Goal: Check status: Check status

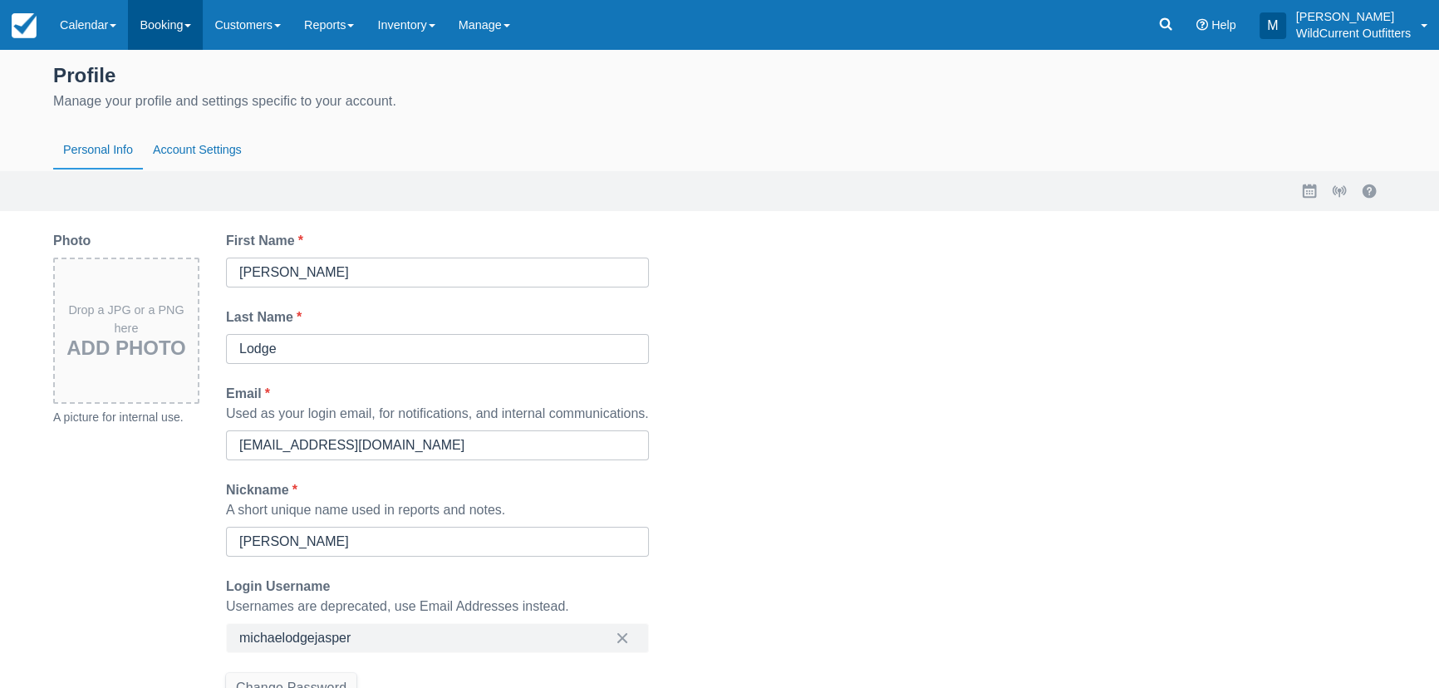
click at [165, 42] on link "Booking" at bounding box center [165, 25] width 75 height 50
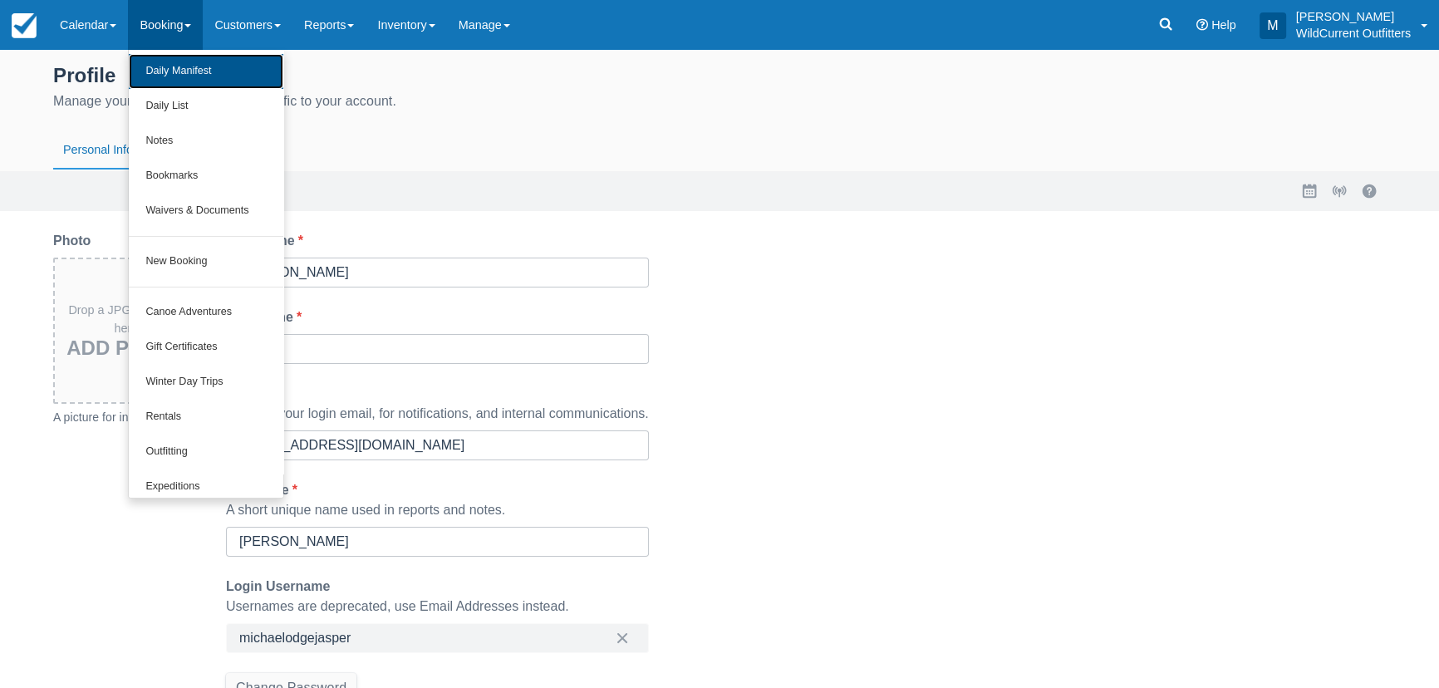
click at [193, 74] on link "Daily Manifest" at bounding box center [206, 71] width 155 height 35
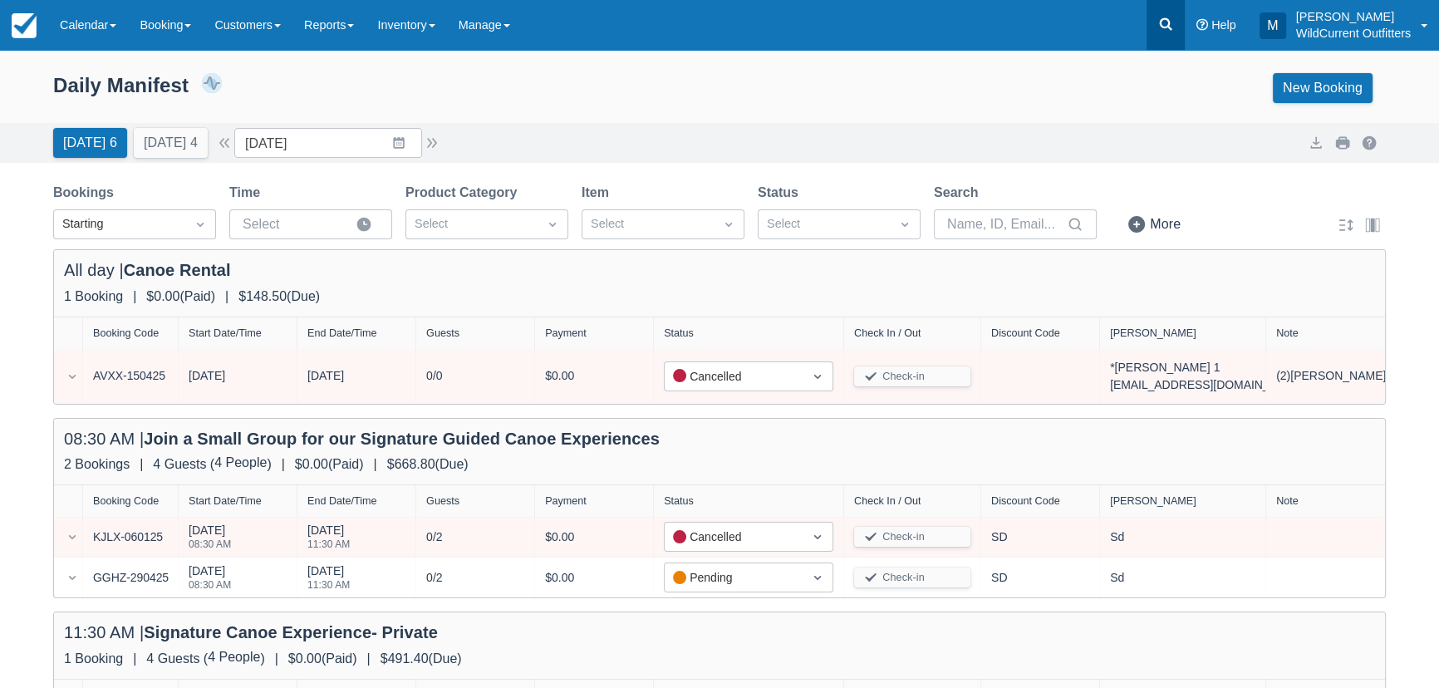
click at [1177, 32] on link at bounding box center [1166, 25] width 38 height 50
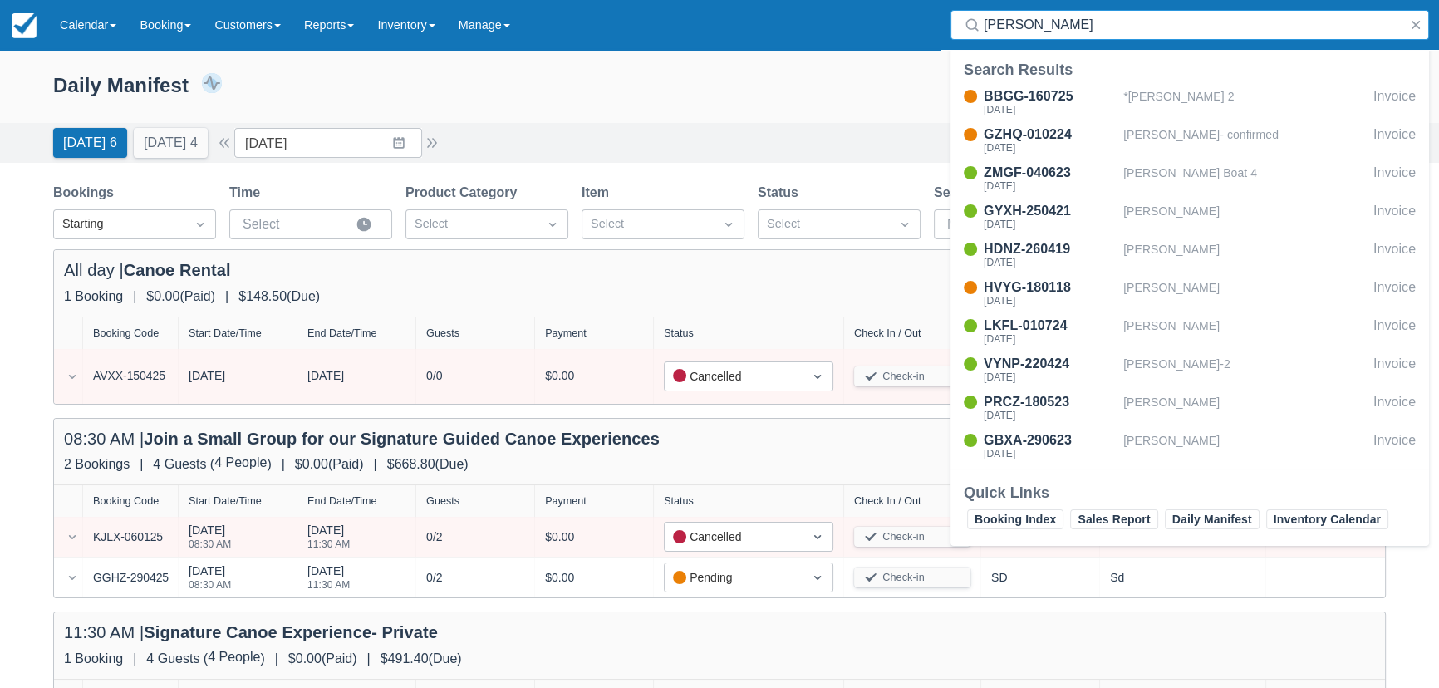
type input "villanil"
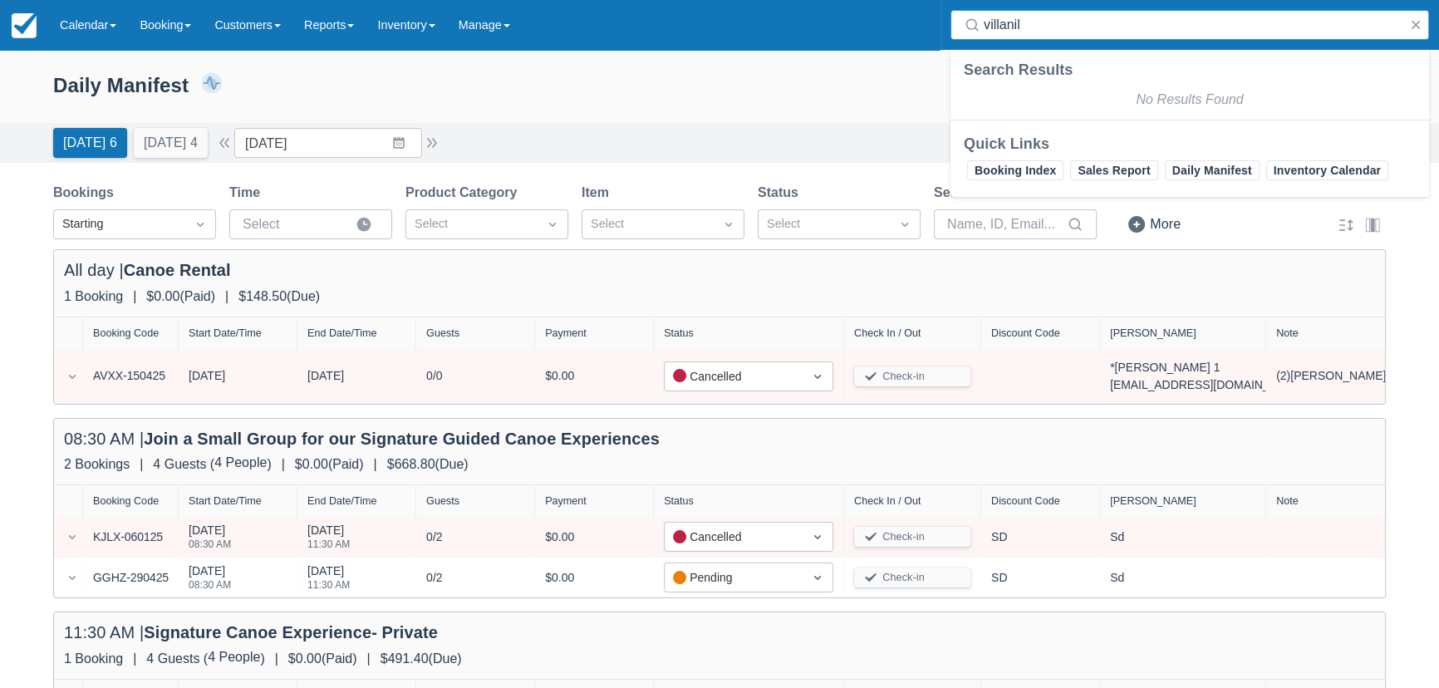
drag, startPoint x: 1148, startPoint y: 33, endPoint x: 573, endPoint y: 93, distance: 578.2
click at [579, 93] on body "Menu Calendar Customer Inventory Month Week Day Booking Daily Manifest Daily Li…" at bounding box center [719, 344] width 1439 height 688
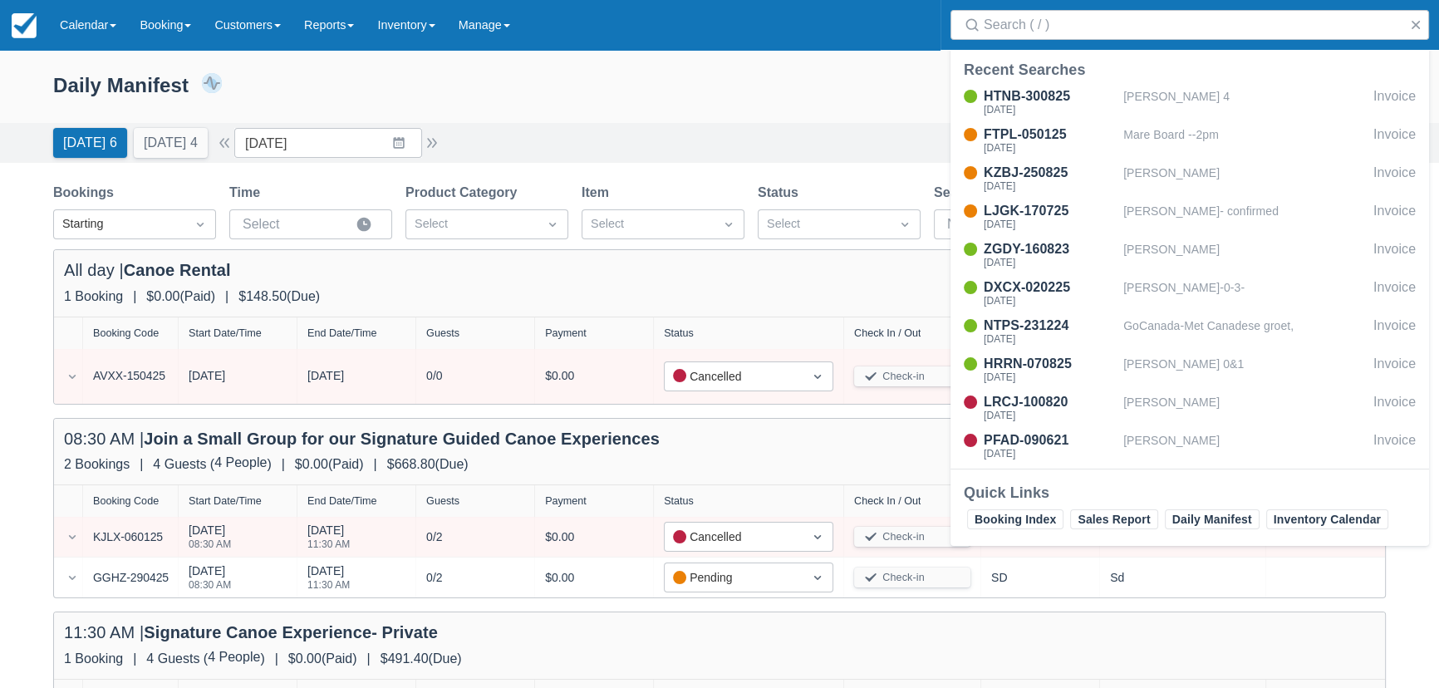
click at [682, 121] on div "Daily Manifest 6 Bookings $1,160.20 Booking Revenue 12 Guests View Revenue Repo…" at bounding box center [719, 91] width 1439 height 63
click at [93, 27] on link "Calendar" at bounding box center [88, 25] width 80 height 50
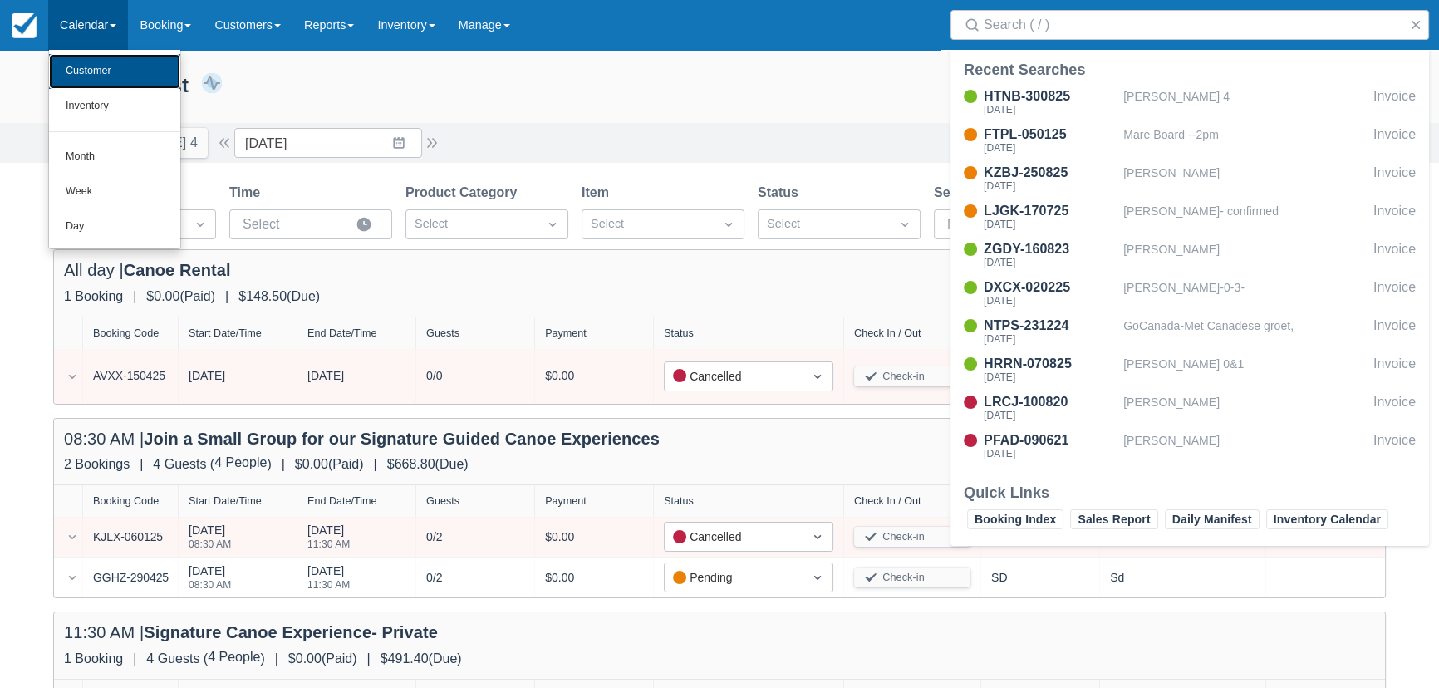
click at [111, 68] on link "Customer" at bounding box center [114, 71] width 131 height 35
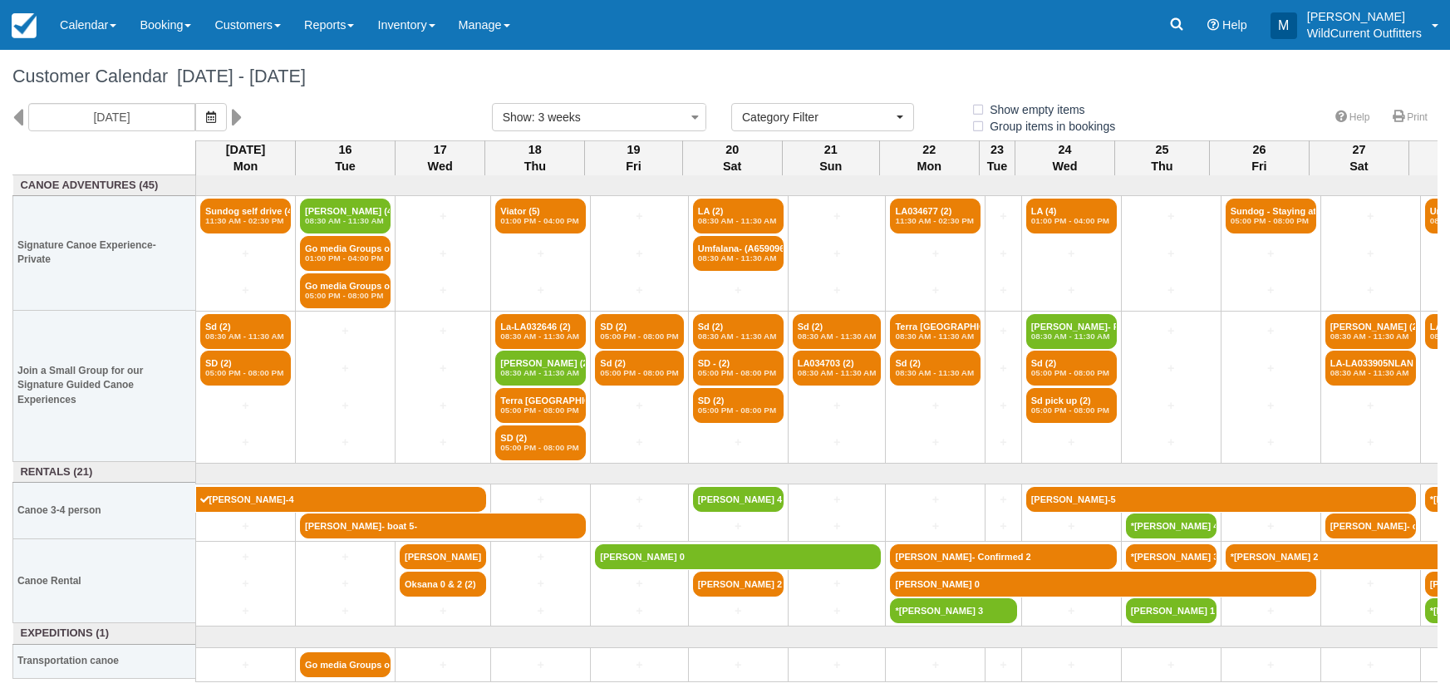
select select
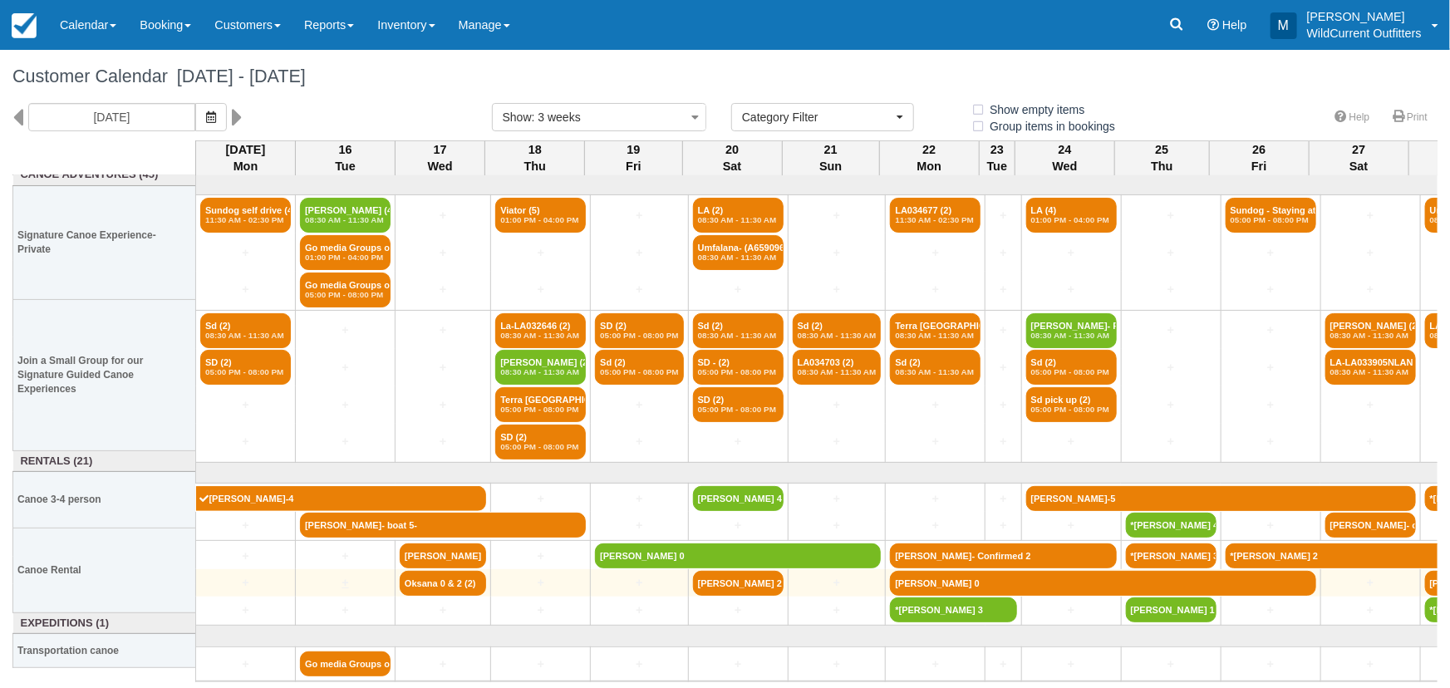
scroll to position [10, 0]
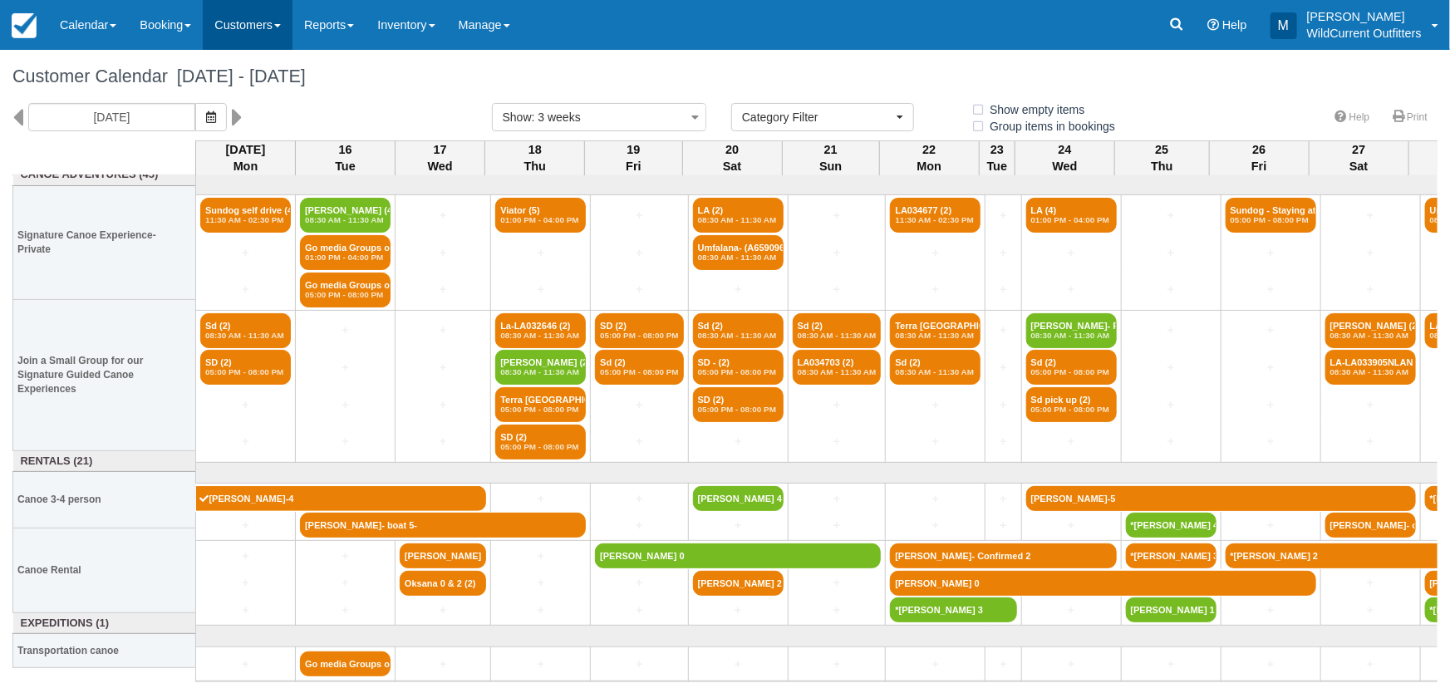
click at [267, 33] on link "Customers" at bounding box center [248, 25] width 90 height 50
click at [248, 24] on link "Customers" at bounding box center [248, 25] width 90 height 50
click at [96, 22] on link "Calendar" at bounding box center [88, 25] width 80 height 50
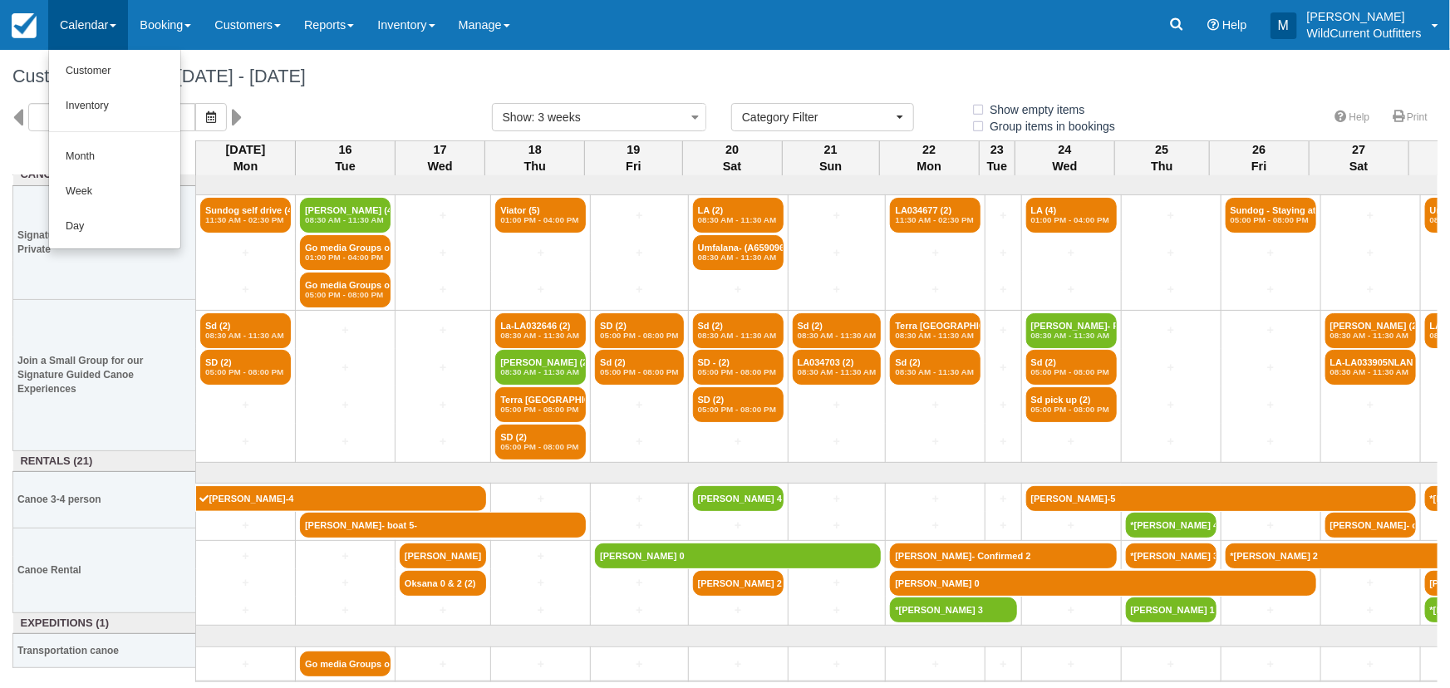
click at [628, 32] on div "Menu Calendar Customer Inventory Month Week Day Booking Daily Manifest Daily Li…" at bounding box center [725, 25] width 1450 height 50
